Goal: Task Accomplishment & Management: Complete application form

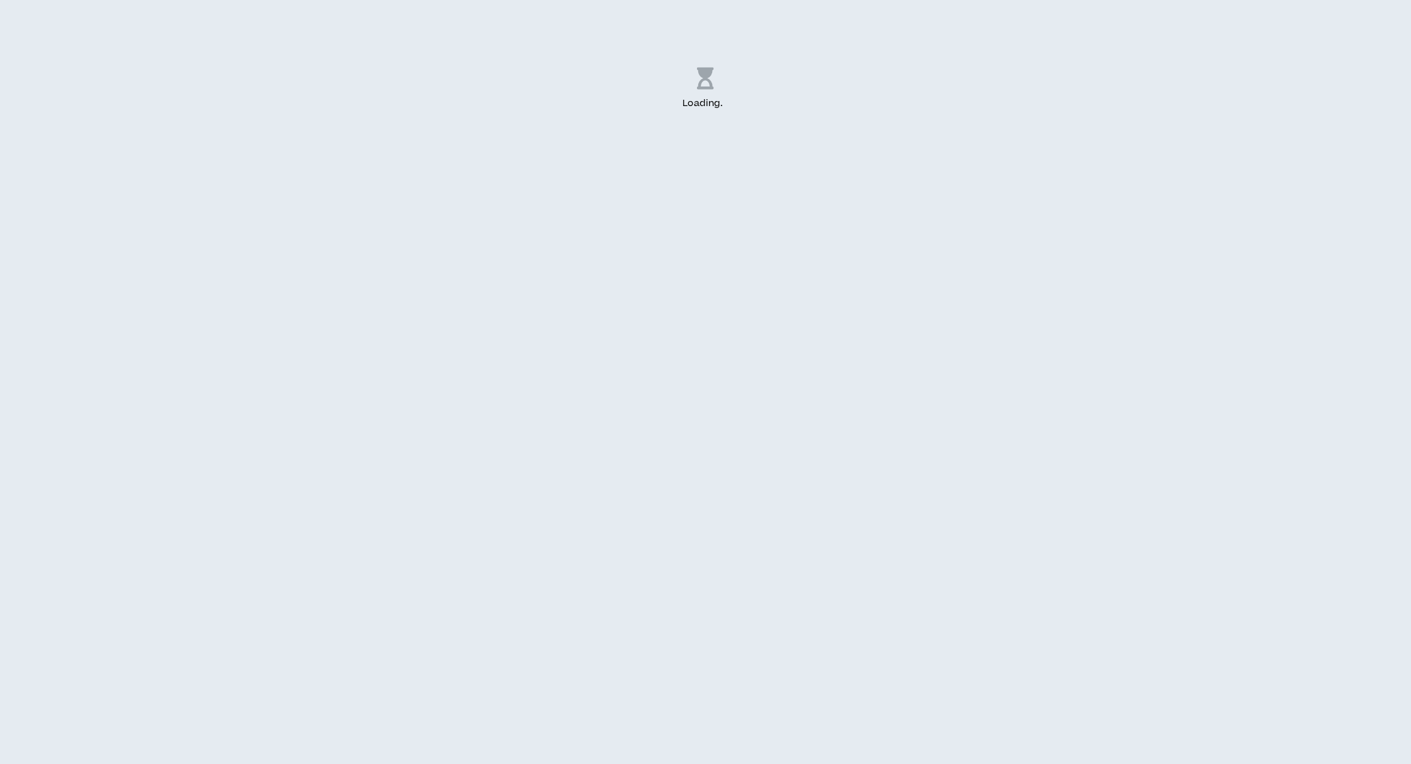
select select "US"
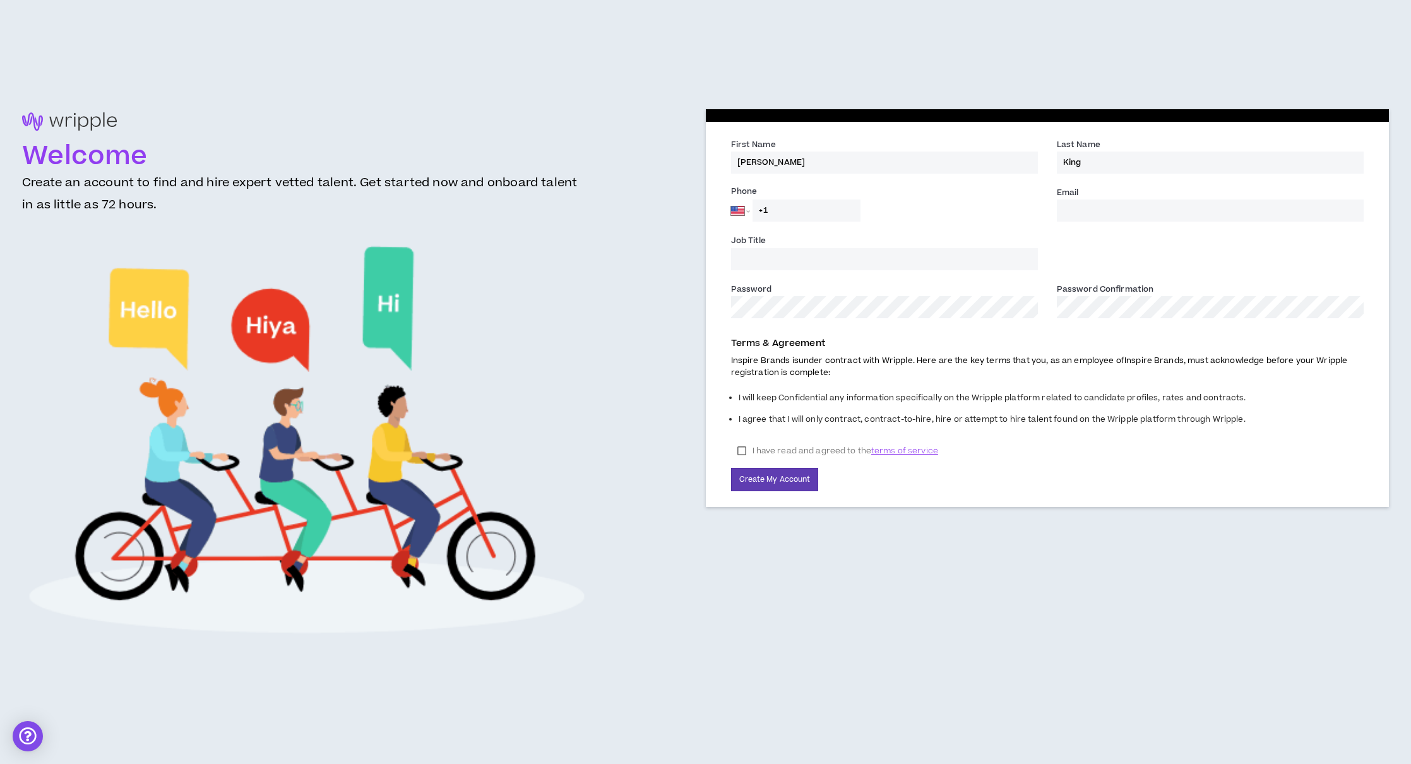
click at [818, 213] on input "+1" at bounding box center [807, 211] width 108 height 22
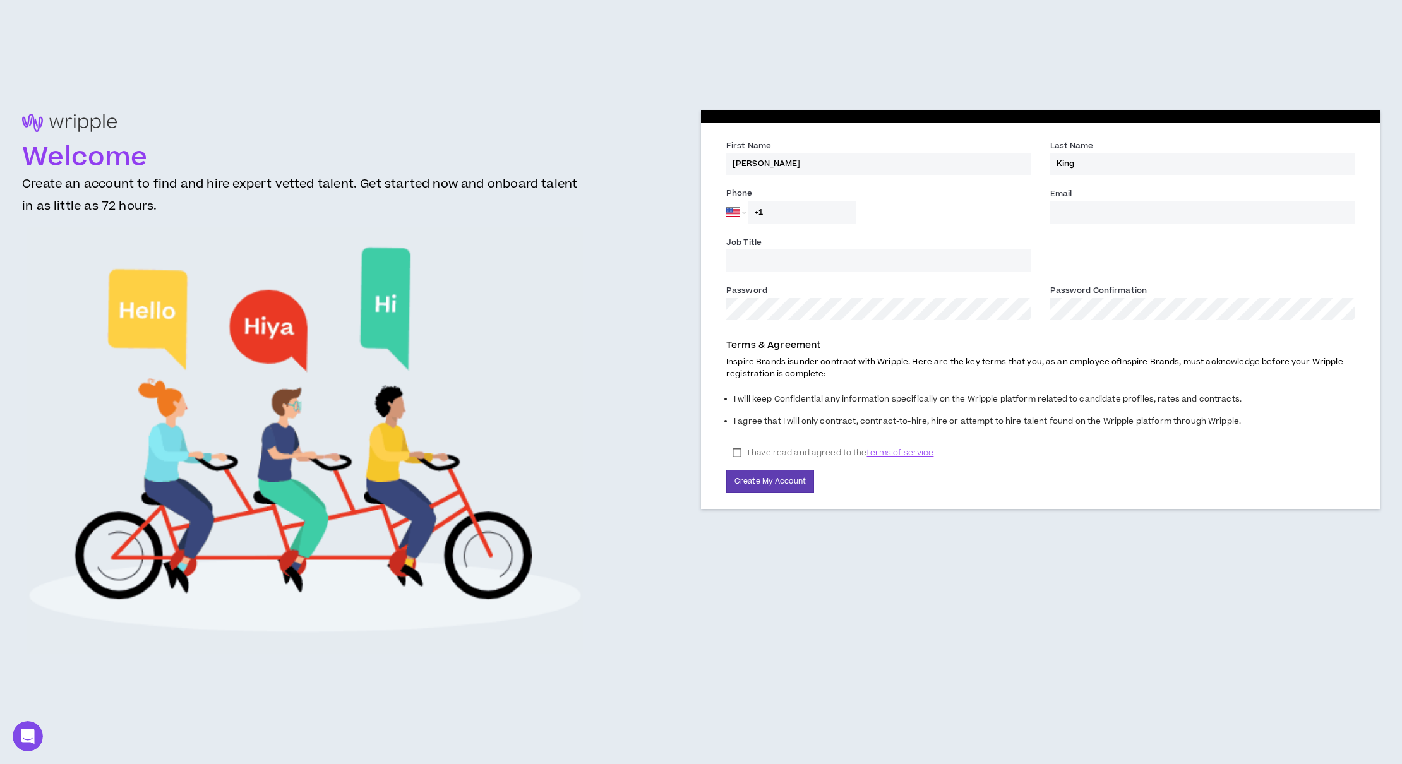
drag, startPoint x: 1089, startPoint y: 205, endPoint x: 1074, endPoint y: 198, distance: 16.7
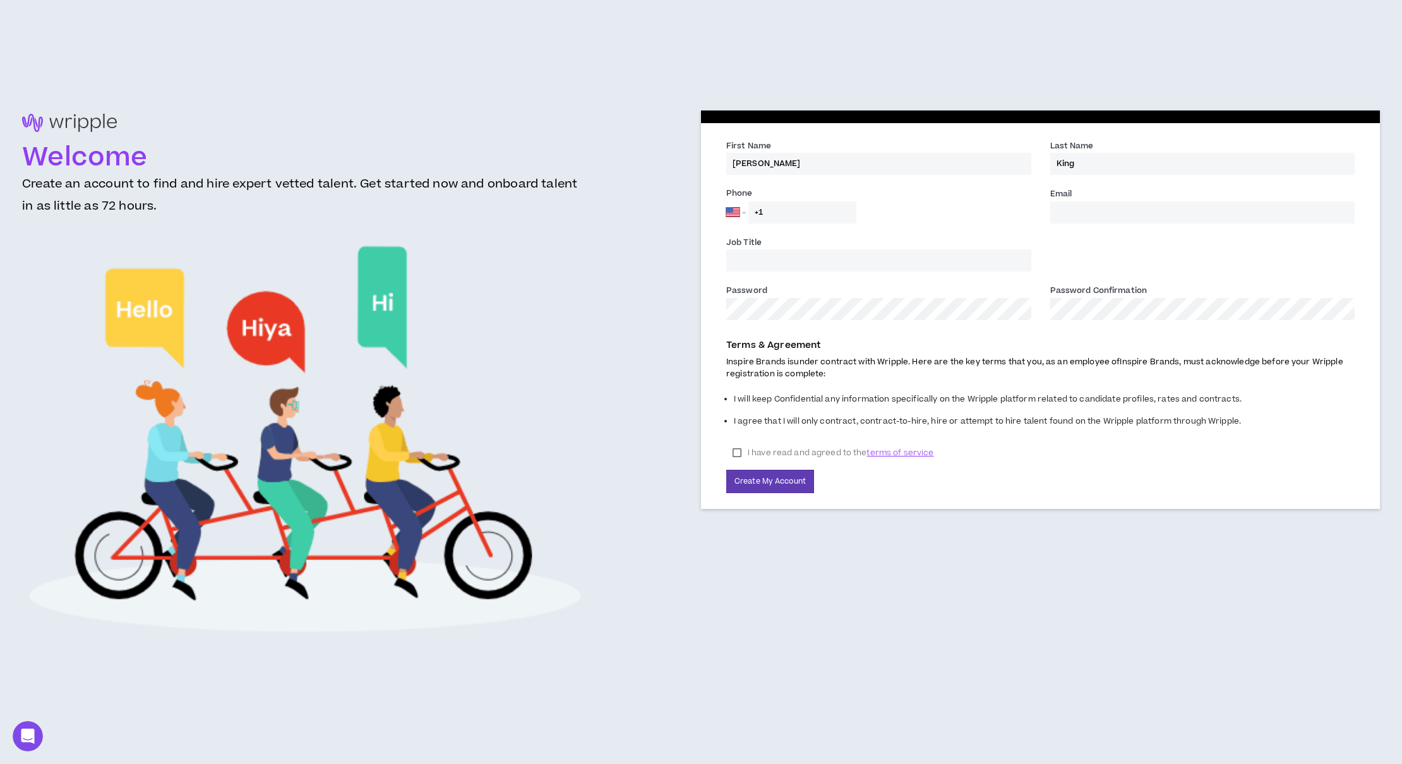
click at [1082, 203] on input "Email *" at bounding box center [1202, 212] width 305 height 22
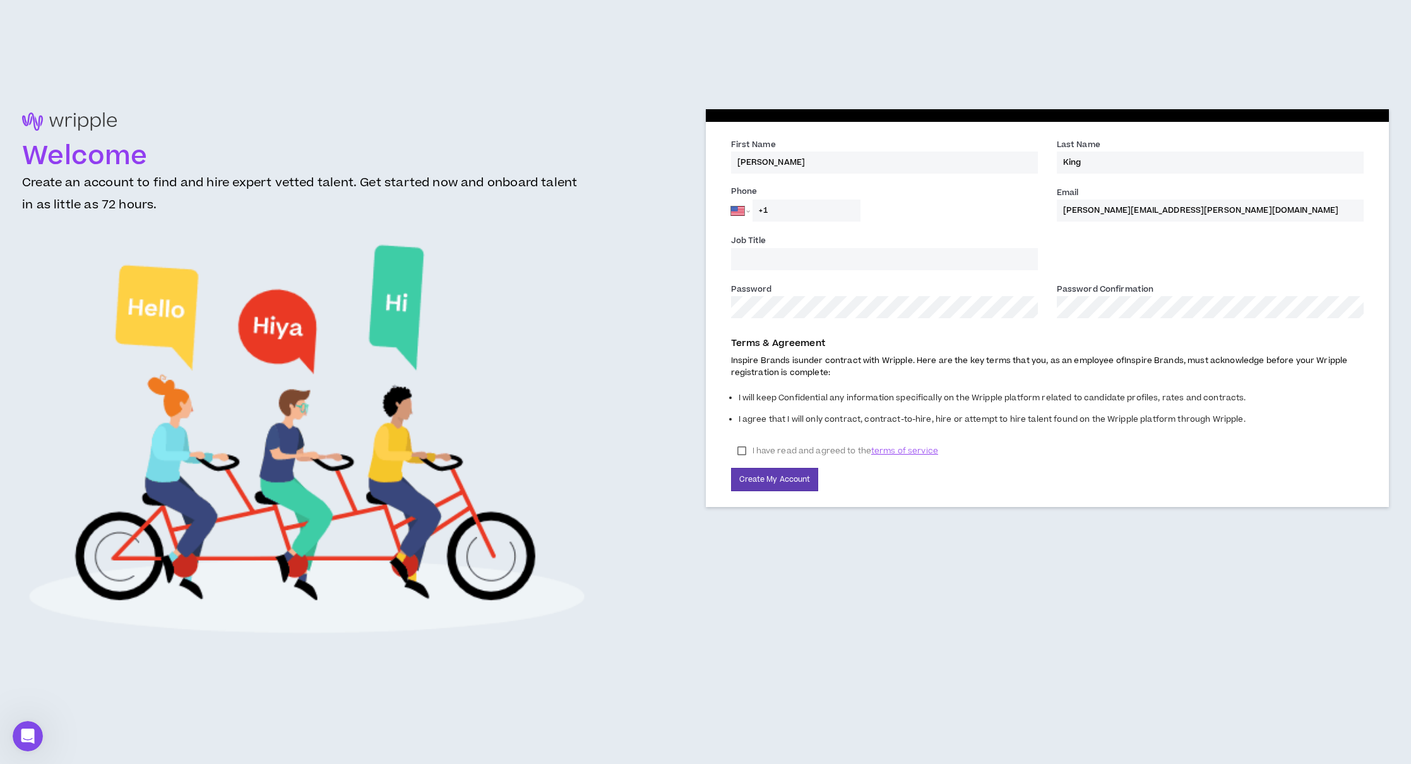
type input "tim.king@inspirebrands.com"
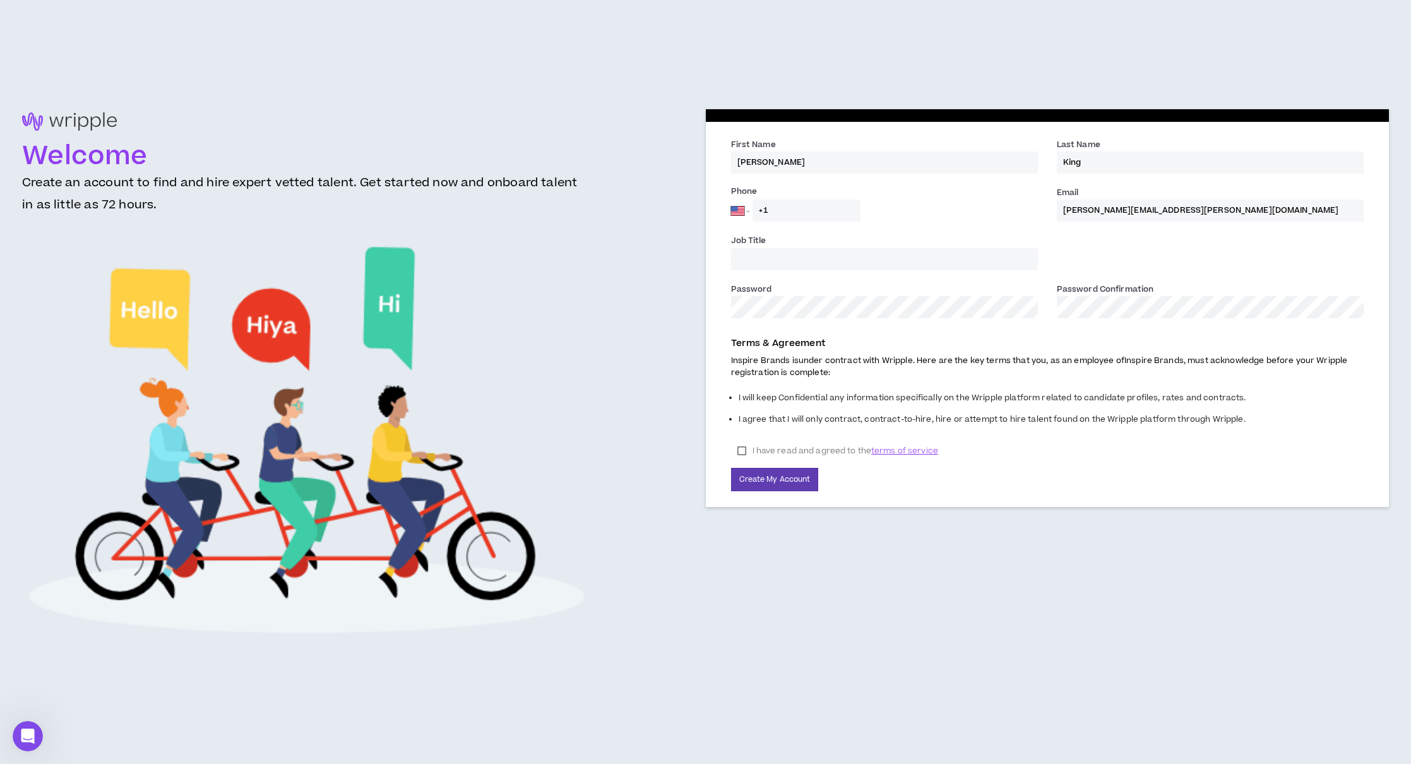
click at [950, 258] on input "Job Title" at bounding box center [884, 259] width 307 height 22
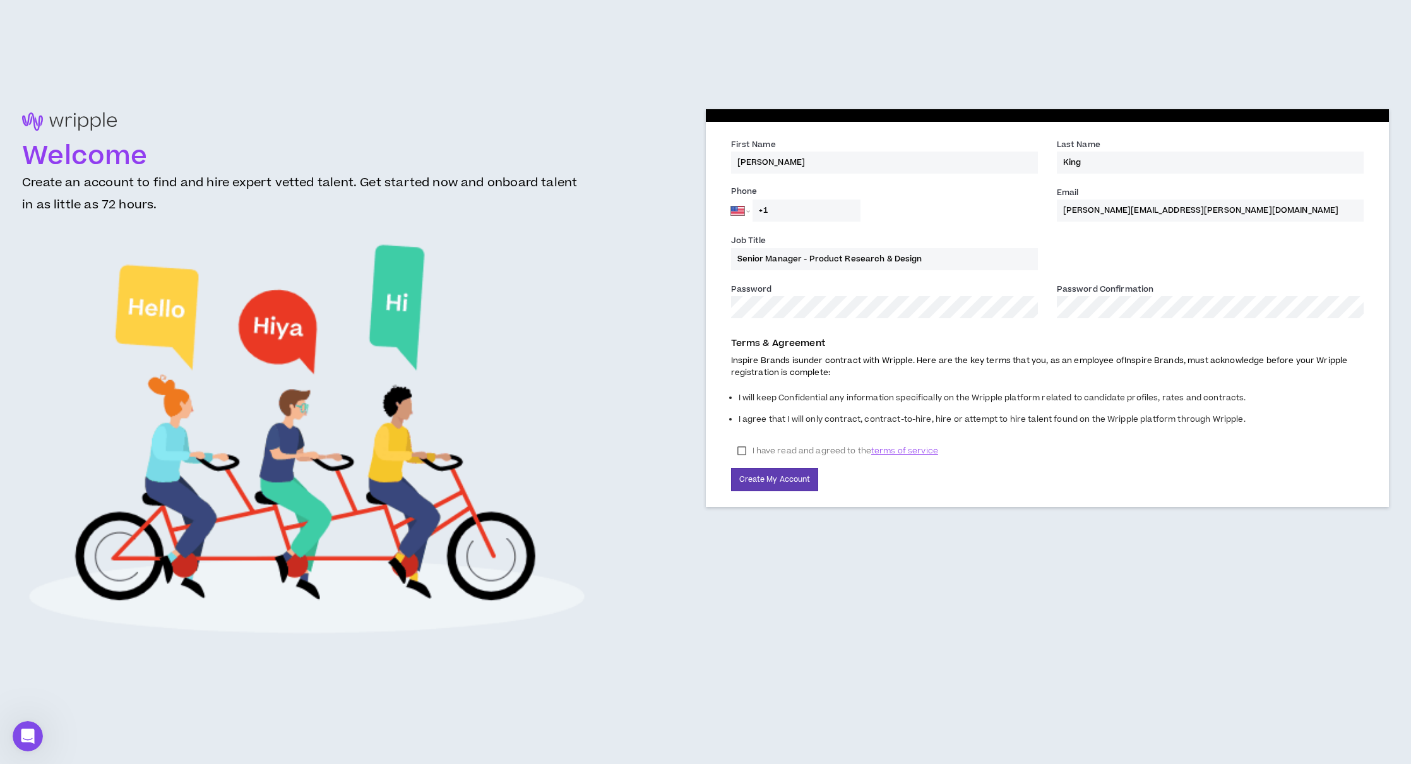
type input "Senior Manager - Product Research & Design"
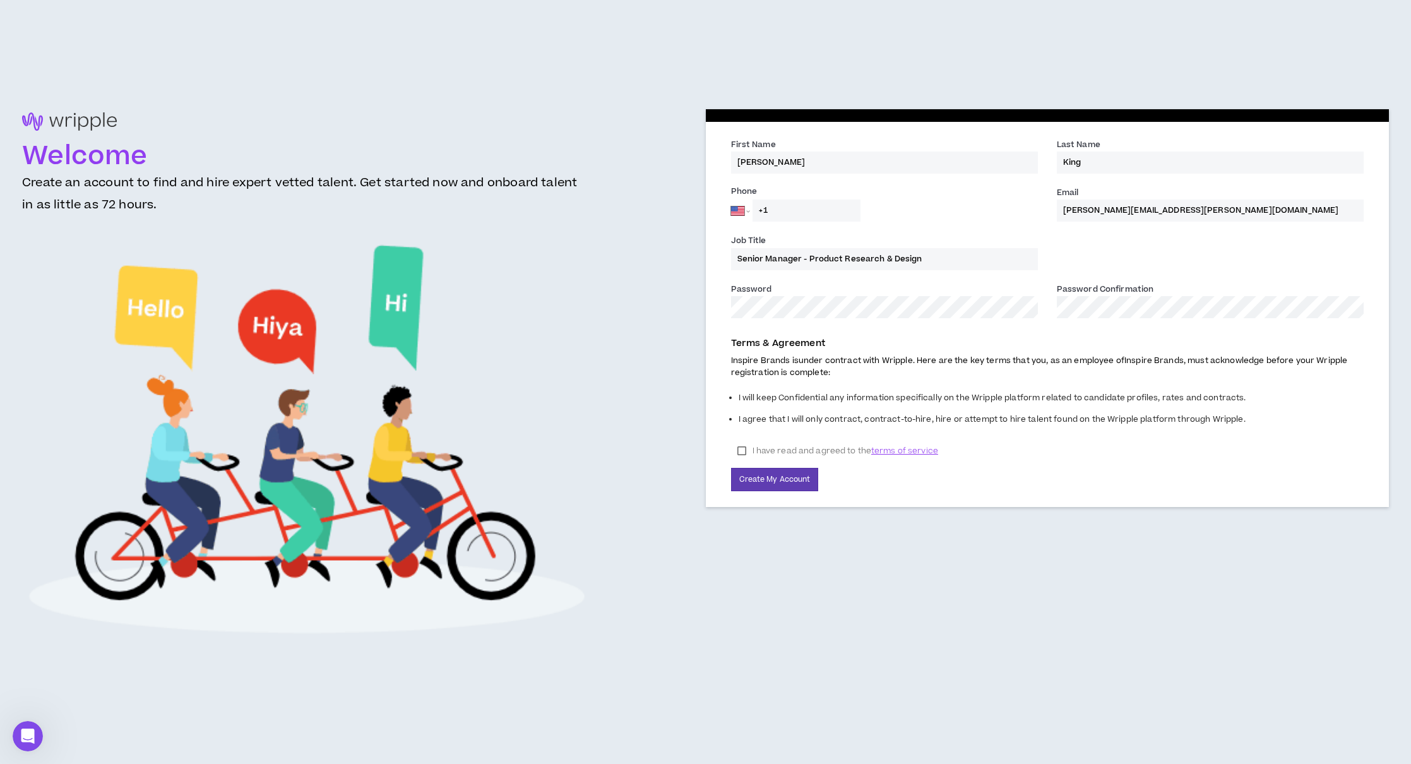
click at [744, 449] on label "I have read and agreed to the terms of service" at bounding box center [837, 450] width 213 height 19
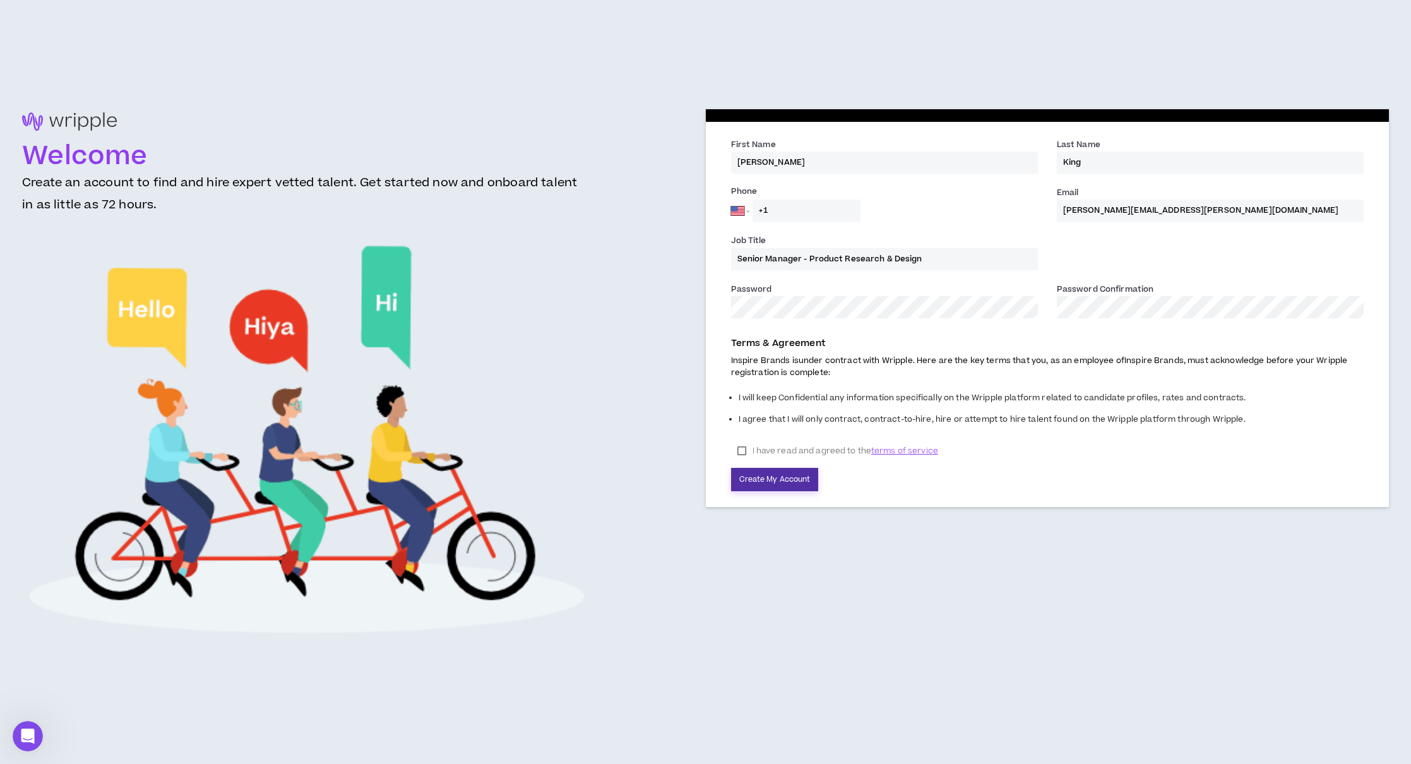
click at [778, 481] on button "Create My Account" at bounding box center [775, 479] width 88 height 23
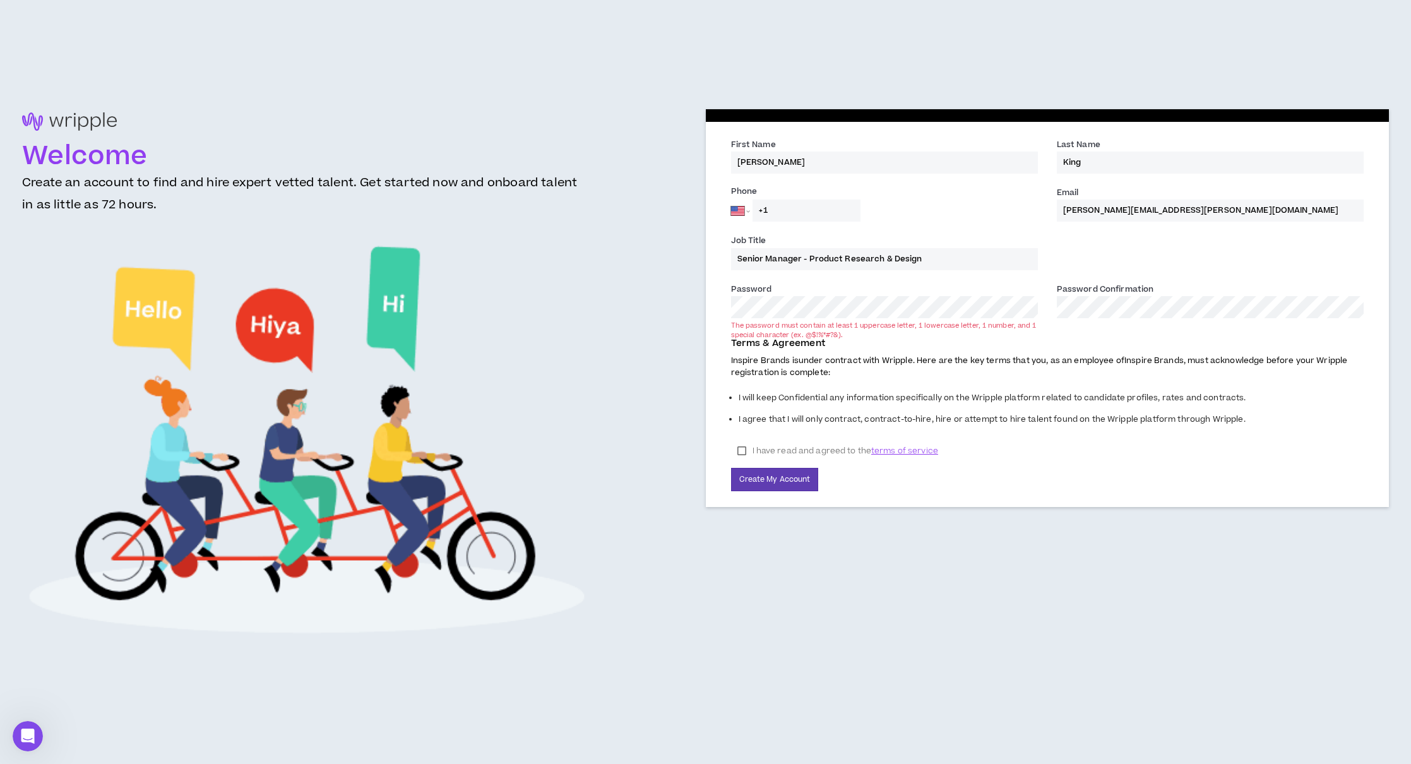
click at [666, 307] on div "Welcome Create an account to find and hire expert vetted talent. Get started no…" at bounding box center [705, 382] width 1367 height 546
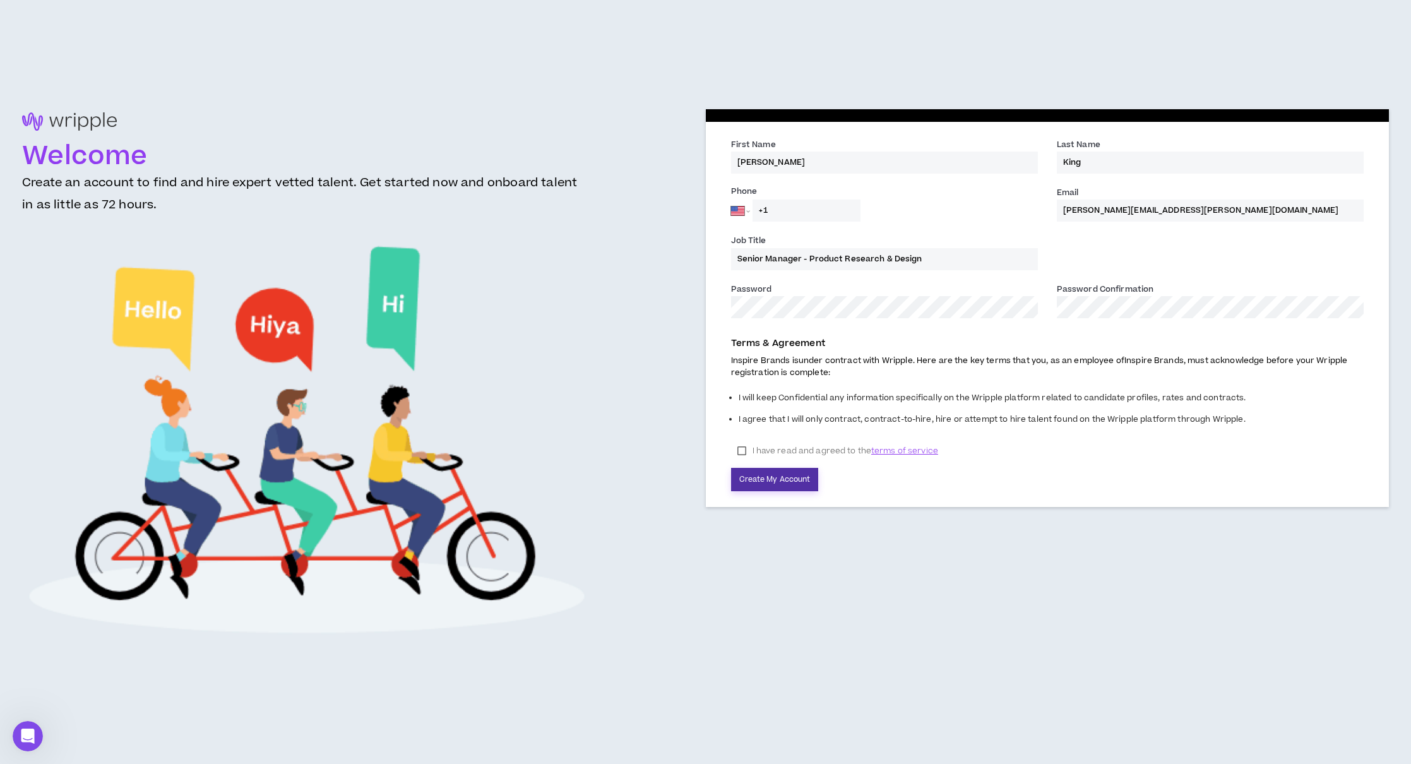
click at [789, 483] on button "Create My Account" at bounding box center [775, 479] width 88 height 23
